Goal: Information Seeking & Learning: Learn about a topic

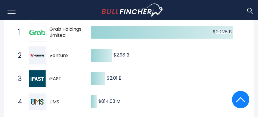
scroll to position [29, 0]
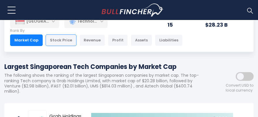
click at [61, 43] on div "Stock Price" at bounding box center [61, 40] width 31 height 12
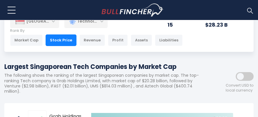
scroll to position [58, 0]
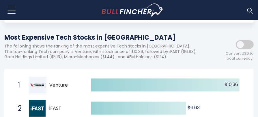
scroll to position [29, 0]
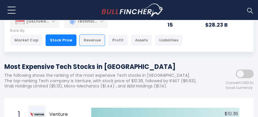
click at [92, 39] on div "Revenue" at bounding box center [92, 40] width 26 height 12
